Goal: Communication & Community: Connect with others

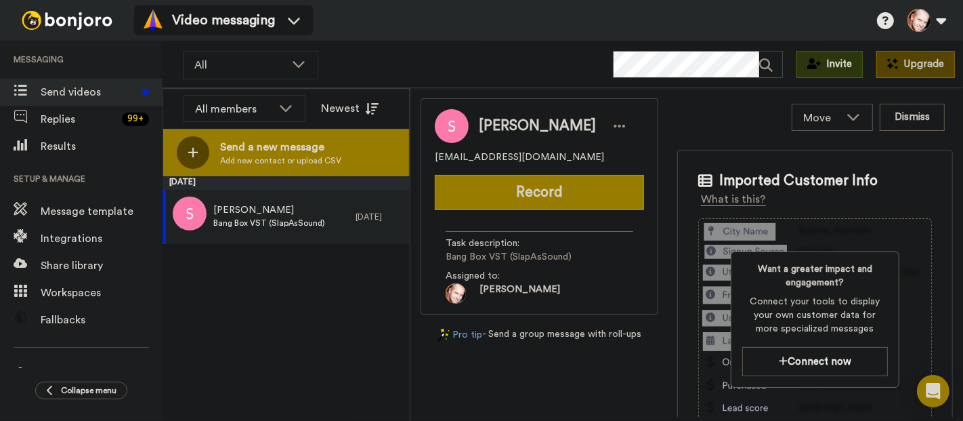
click at [268, 145] on span "Send a new message" at bounding box center [280, 147] width 121 height 16
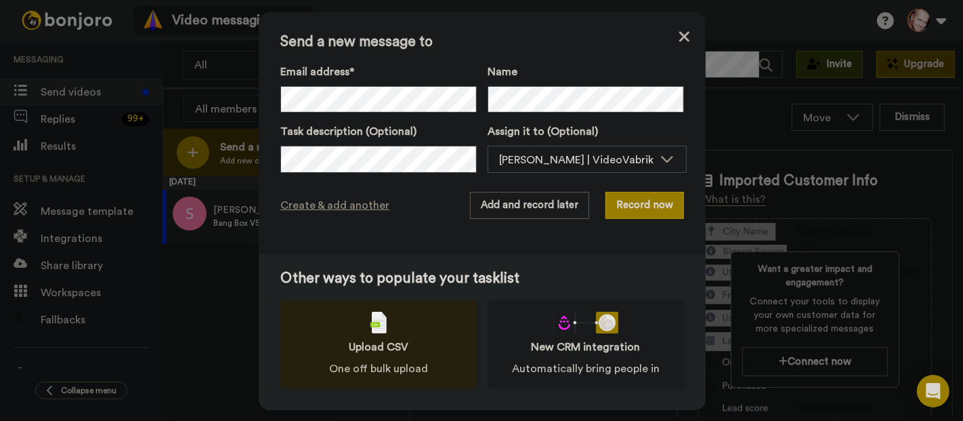
click at [369, 333] on div "Upload CSV One off bulk upload" at bounding box center [378, 344] width 196 height 88
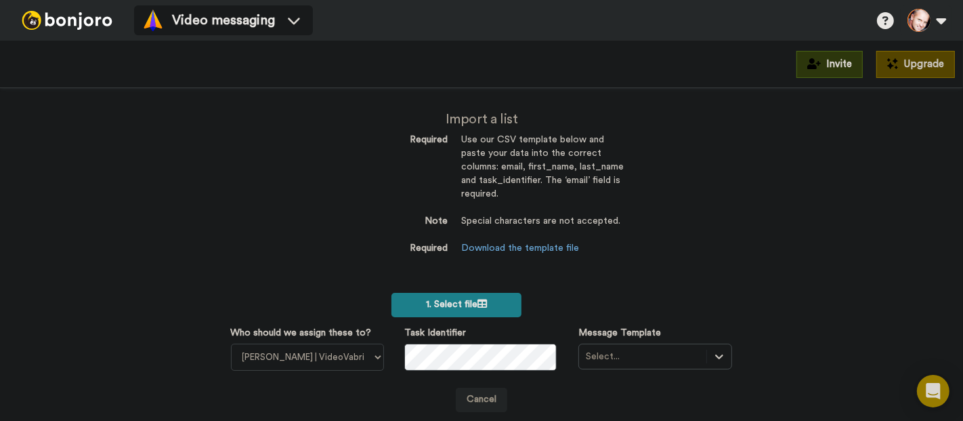
click at [464, 306] on span "1. Select file" at bounding box center [456, 303] width 61 height 9
click at [66, 13] on img at bounding box center [67, 20] width 102 height 19
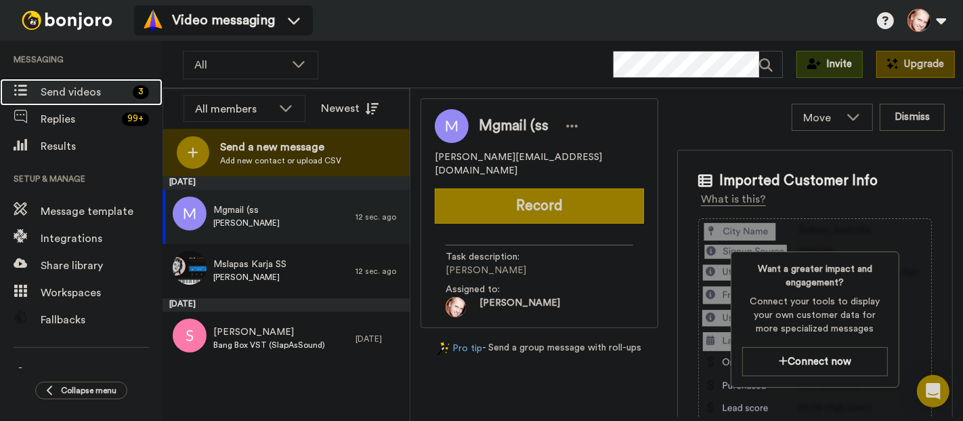
click at [72, 94] on span "Send videos" at bounding box center [84, 92] width 87 height 16
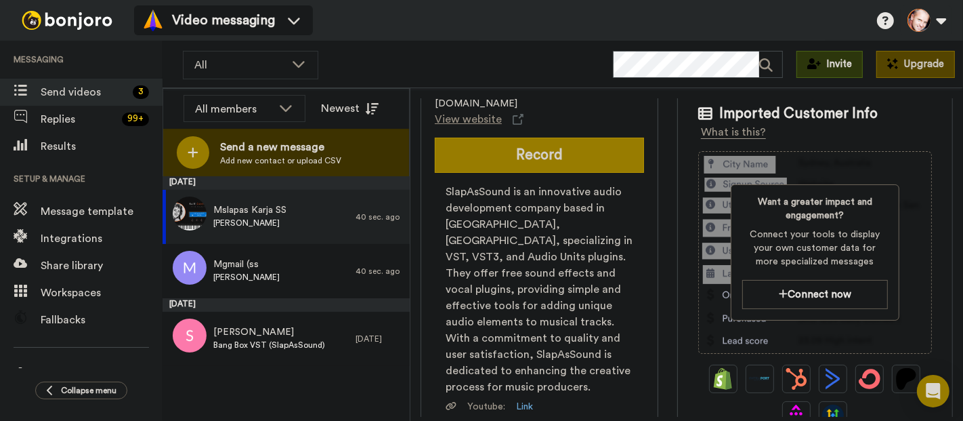
scroll to position [66, 0]
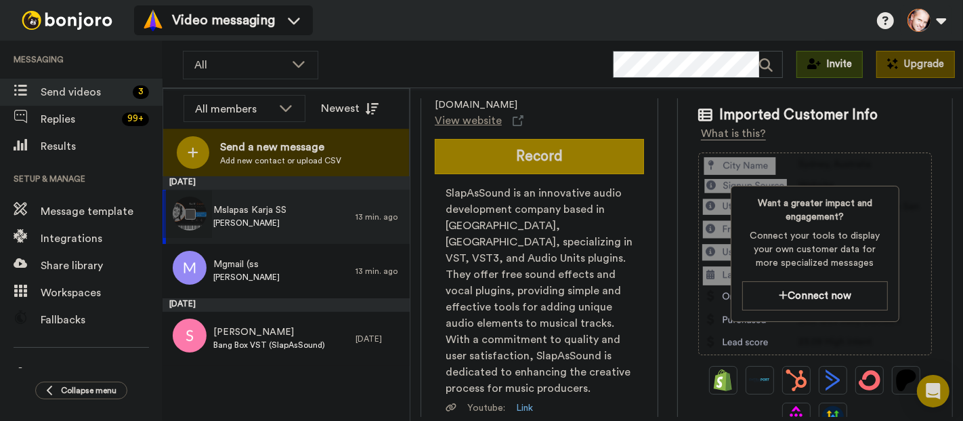
click at [261, 214] on span "Mslapas Karja SS" at bounding box center [249, 211] width 73 height 14
click at [254, 260] on span "Mgmail (ss" at bounding box center [246, 265] width 66 height 14
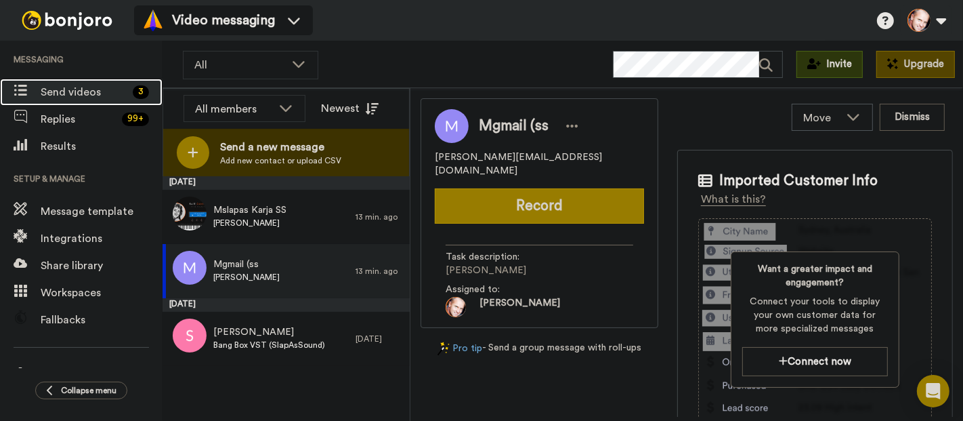
click at [77, 92] on span "Send videos" at bounding box center [84, 92] width 87 height 16
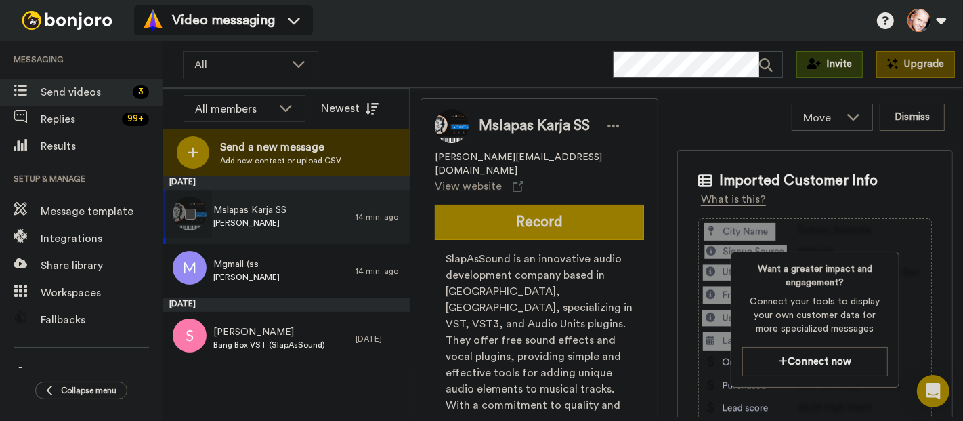
click at [228, 222] on span "[PERSON_NAME]" at bounding box center [249, 222] width 73 height 11
click at [186, 260] on div at bounding box center [187, 268] width 49 height 47
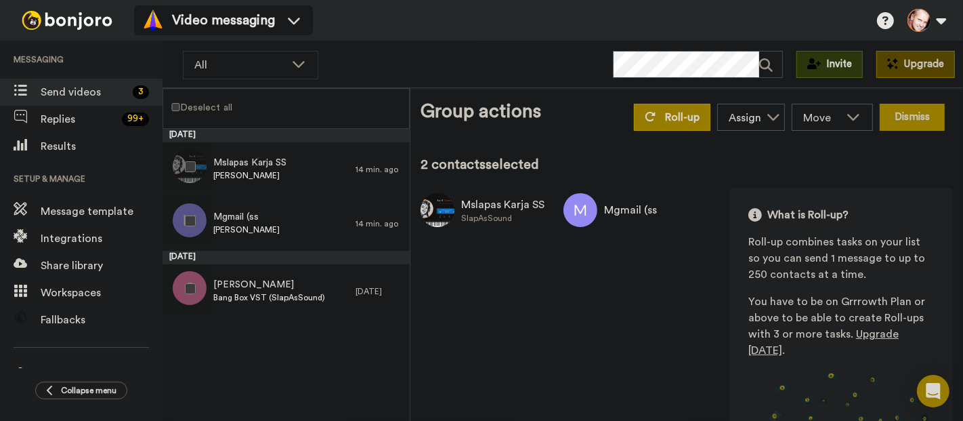
click at [904, 114] on button "Dismiss" at bounding box center [912, 117] width 65 height 27
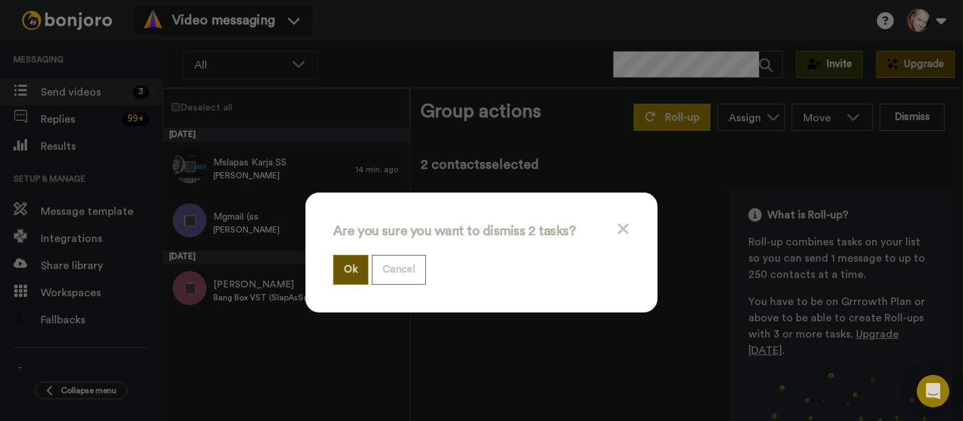
click at [343, 270] on button "Ok" at bounding box center [350, 269] width 35 height 29
